Goal: Transaction & Acquisition: Purchase product/service

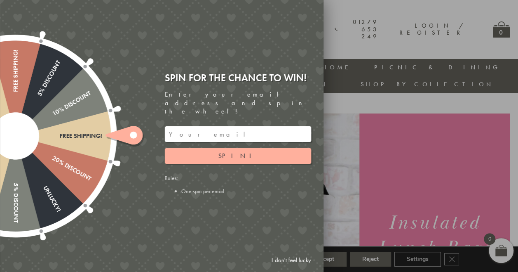
click at [292, 258] on link "I don't feel lucky" at bounding box center [291, 259] width 48 height 15
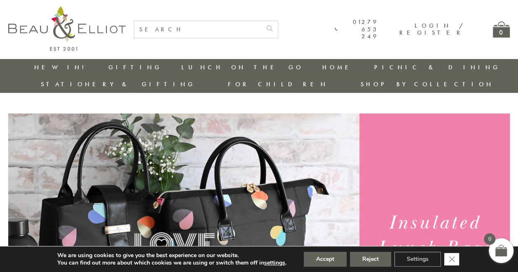
click at [450, 259] on icon "Close GDPR Cookie Banner" at bounding box center [451, 258] width 15 height 12
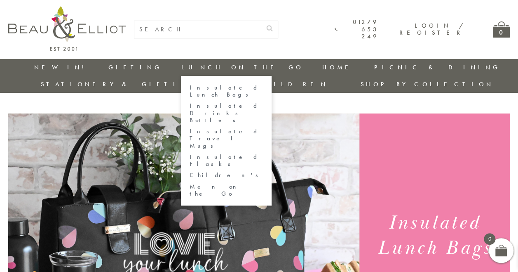
click at [189, 84] on link "Insulated Lunch Bags" at bounding box center [226, 91] width 74 height 14
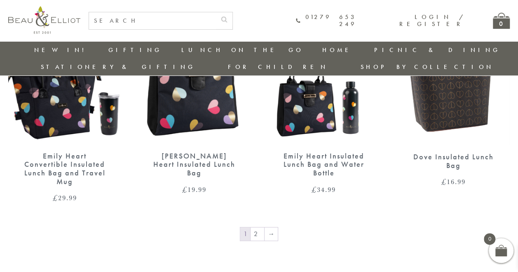
scroll to position [1343, 0]
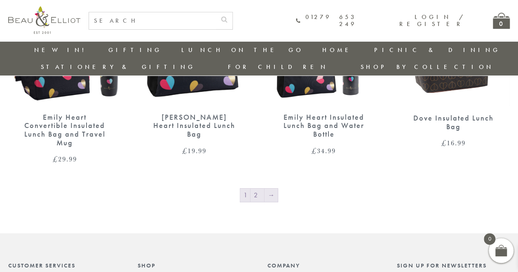
drag, startPoint x: 260, startPoint y: 174, endPoint x: 267, endPoint y: 178, distance: 7.8
click at [260, 188] on link "2" at bounding box center [258, 194] width 14 height 13
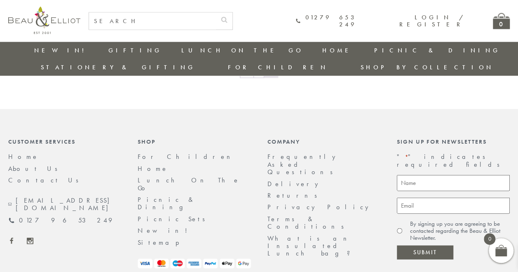
scroll to position [601, 0]
